Goal: Information Seeking & Learning: Check status

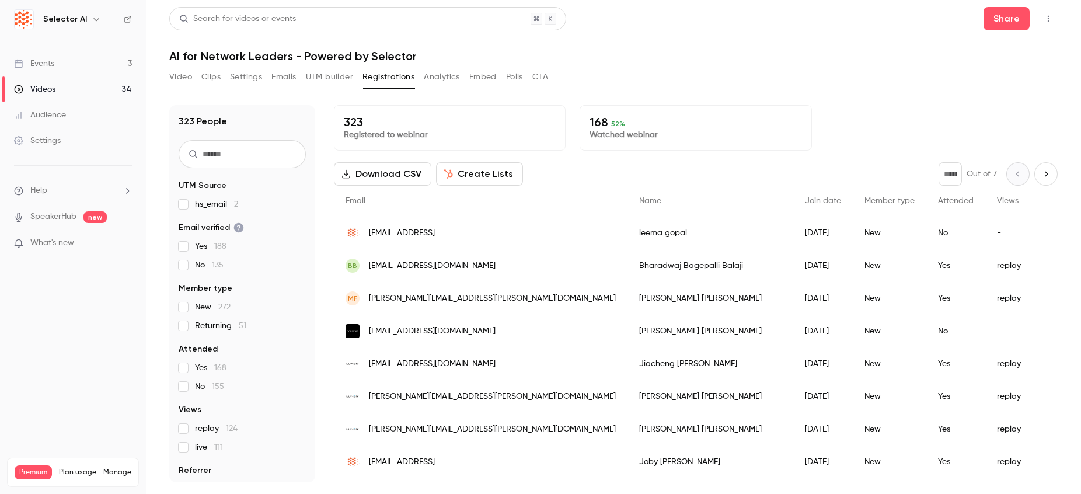
click at [1048, 168] on button "Next page" at bounding box center [1045, 173] width 23 height 23
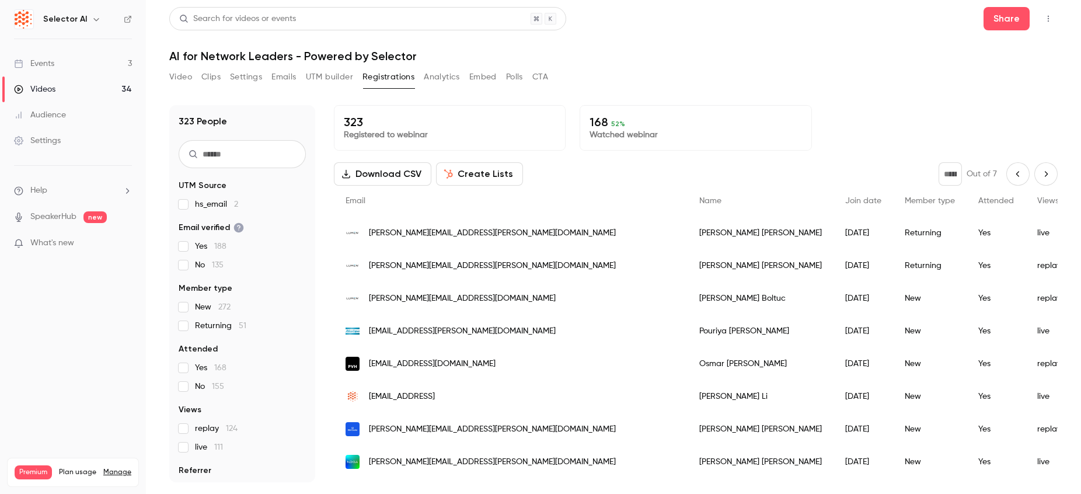
click at [1049, 175] on icon "Next page" at bounding box center [1046, 173] width 13 height 9
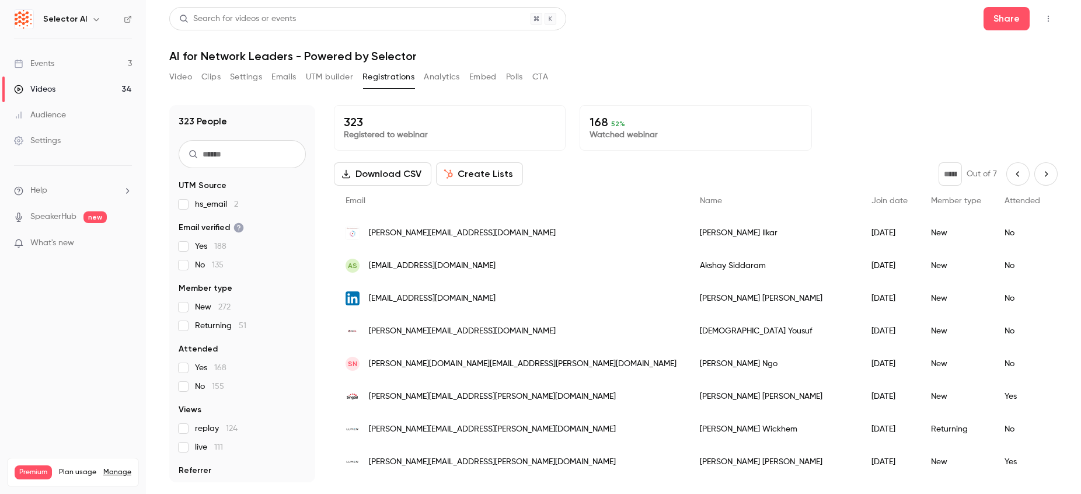
click at [1037, 178] on button "Next page" at bounding box center [1045, 173] width 23 height 23
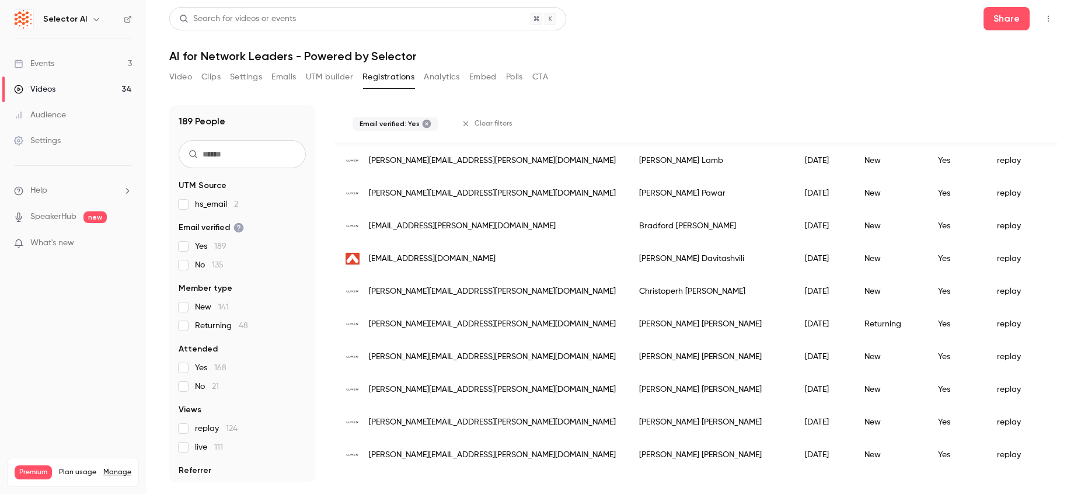
scroll to position [399, 0]
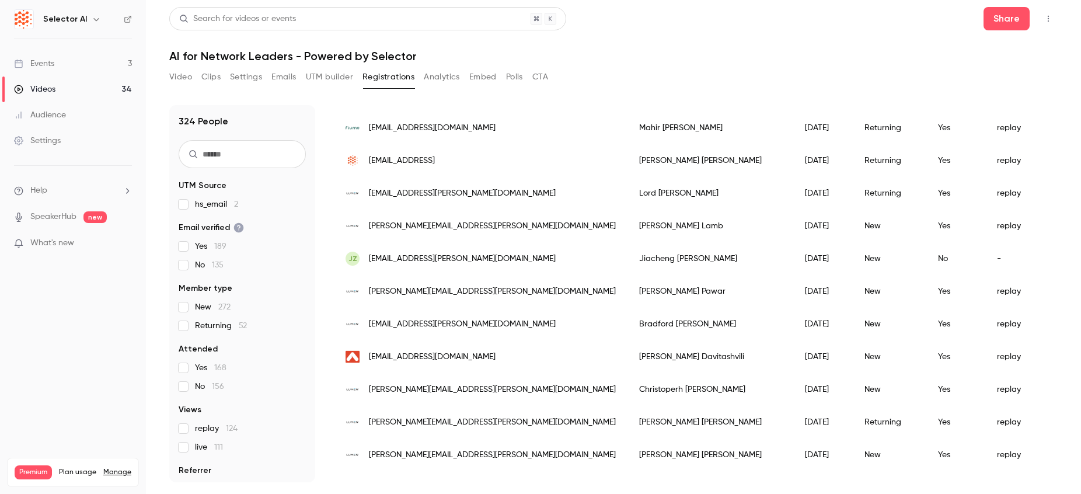
click at [177, 371] on div "324 People UTM Source hs_email 2 Email verified Yes 189 No 135 Member type New …" at bounding box center [242, 293] width 146 height 377
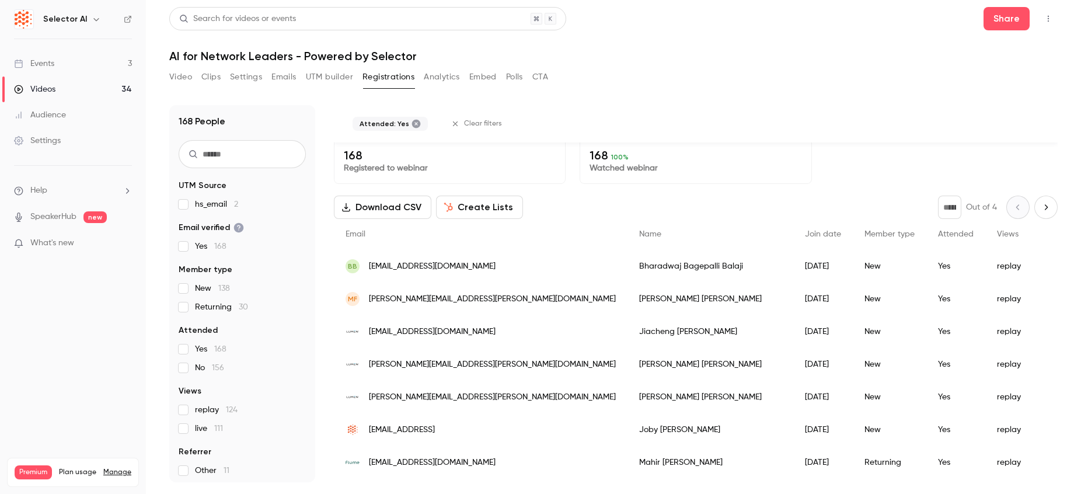
scroll to position [0, 0]
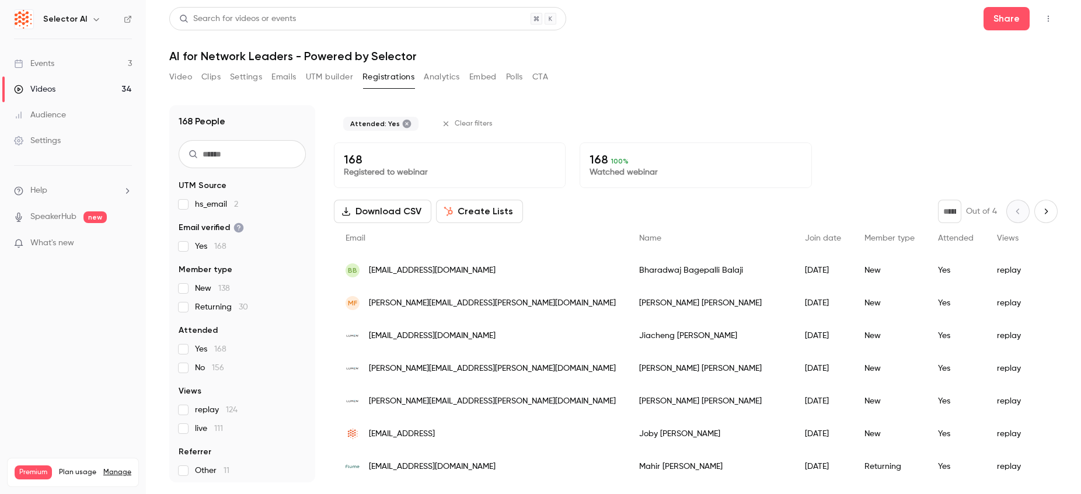
click at [1048, 211] on icon "Next page" at bounding box center [1046, 211] width 13 height 9
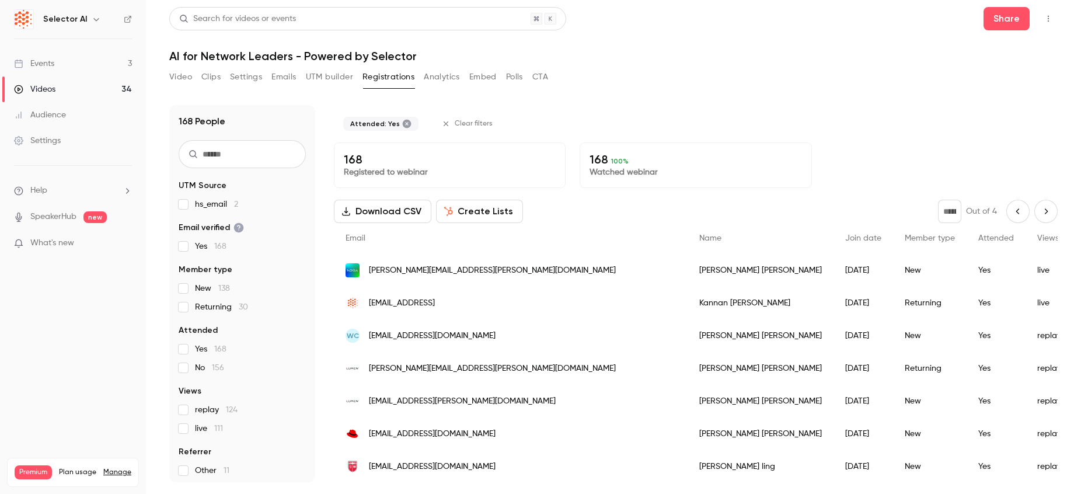
click at [1042, 211] on icon "Next page" at bounding box center [1046, 211] width 13 height 9
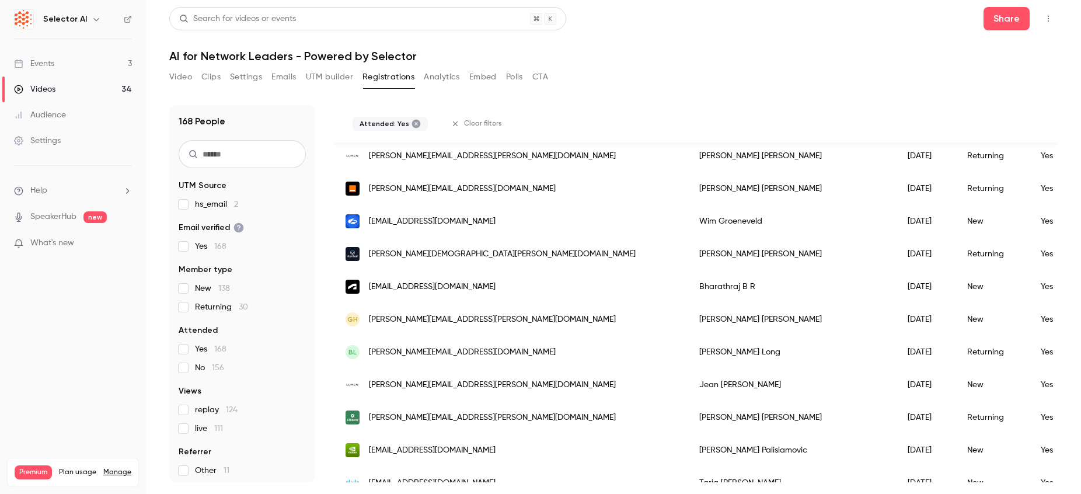
scroll to position [1406, 0]
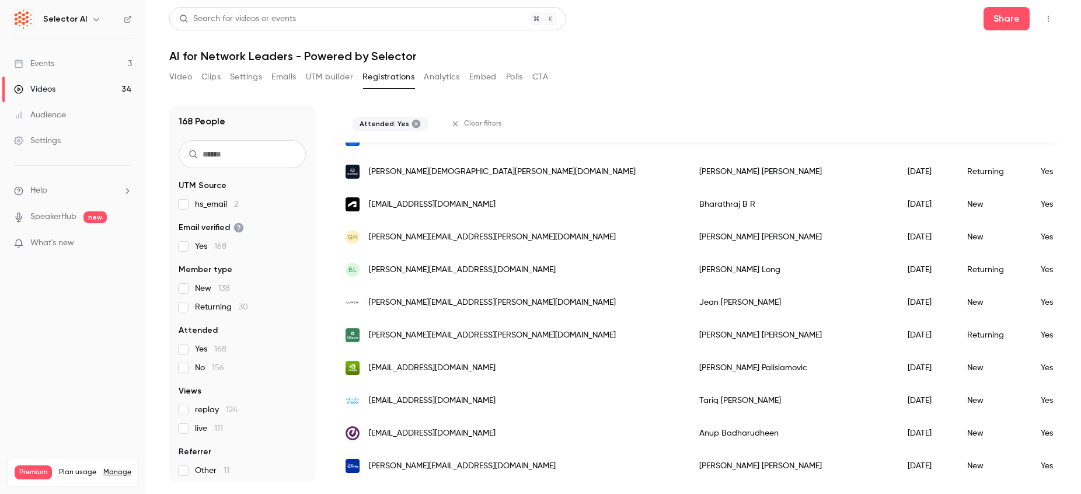
click at [412, 123] on icon at bounding box center [416, 124] width 9 height 9
type input "*"
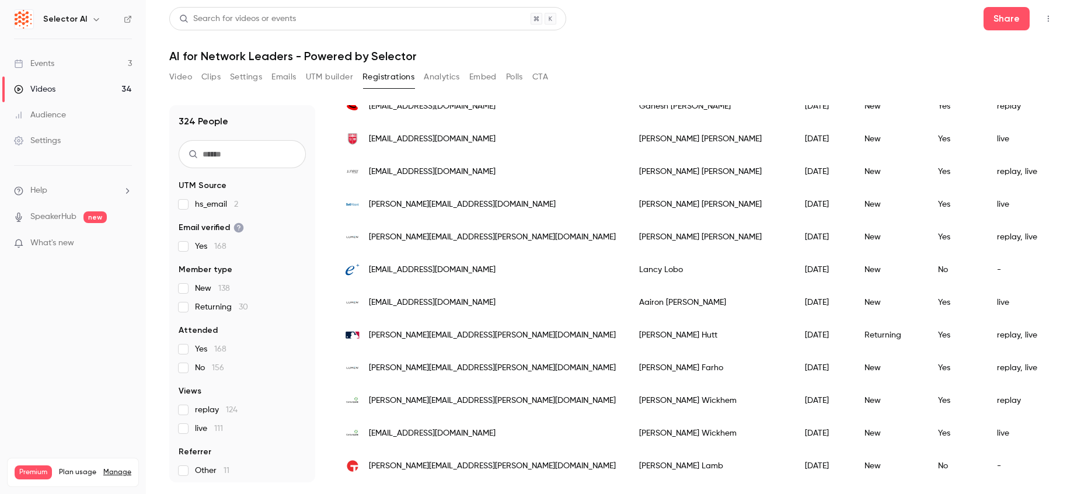
scroll to position [1369, 0]
click at [288, 153] on input "text" at bounding box center [242, 154] width 127 height 28
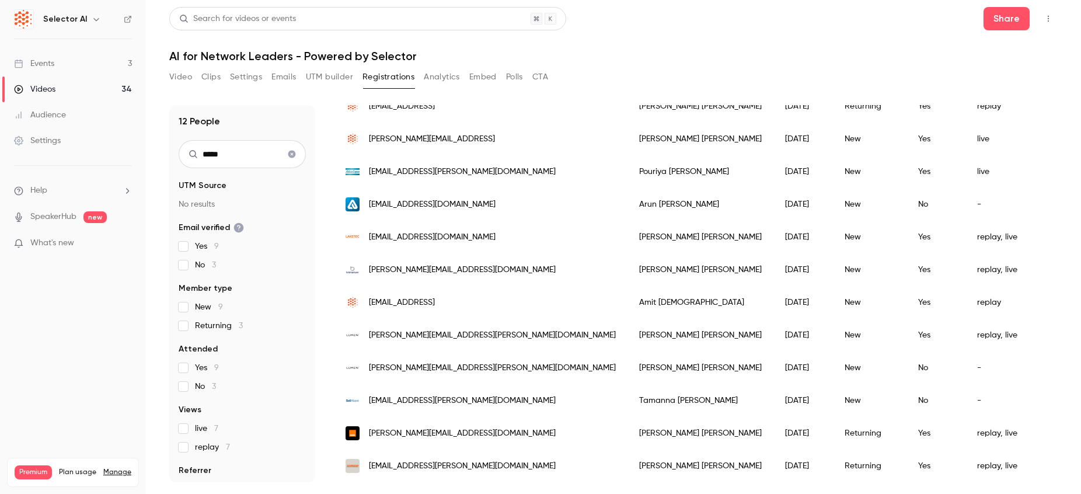
scroll to position [0, 0]
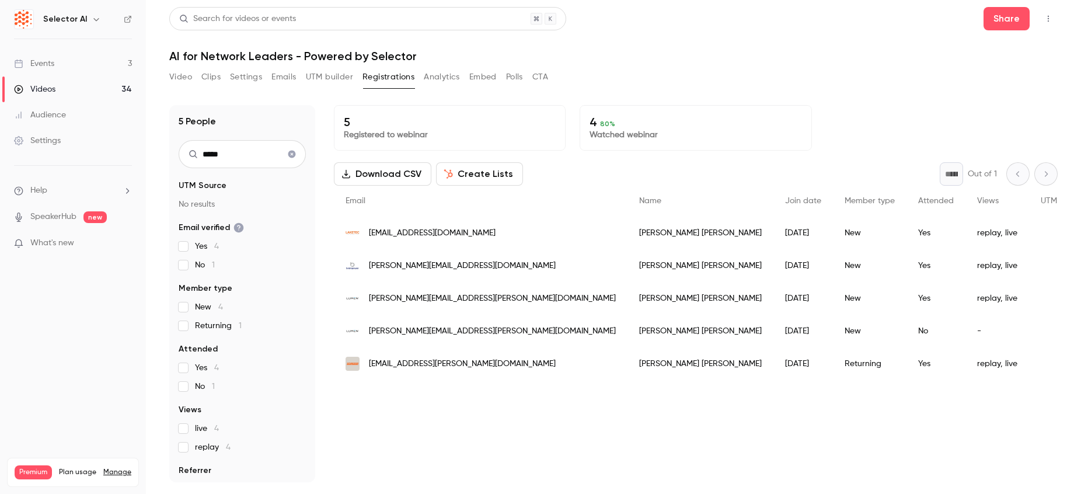
type input "*****"
click at [421, 361] on span "collinsja@schneider.com" at bounding box center [462, 364] width 187 height 12
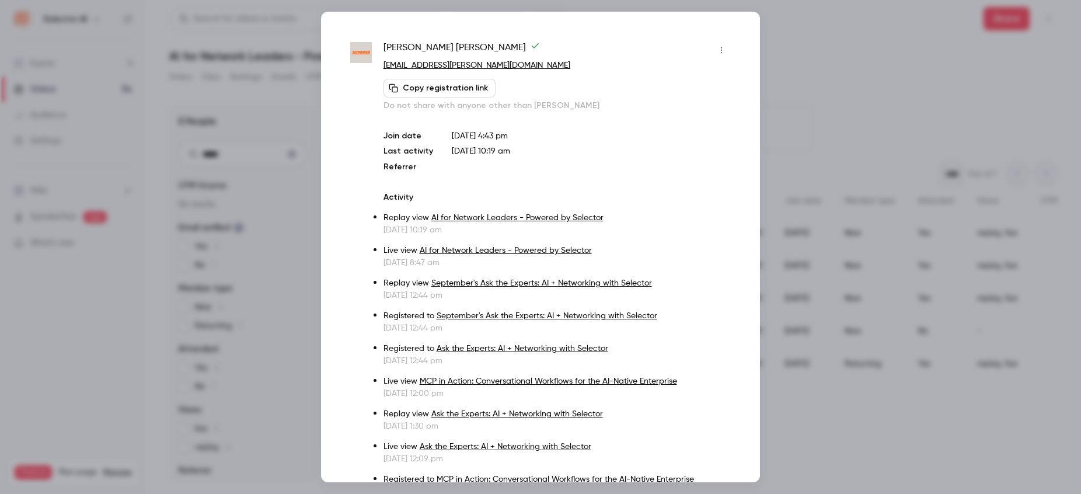
click at [808, 31] on div at bounding box center [540, 247] width 1081 height 494
